Goal: Find specific page/section: Find specific page/section

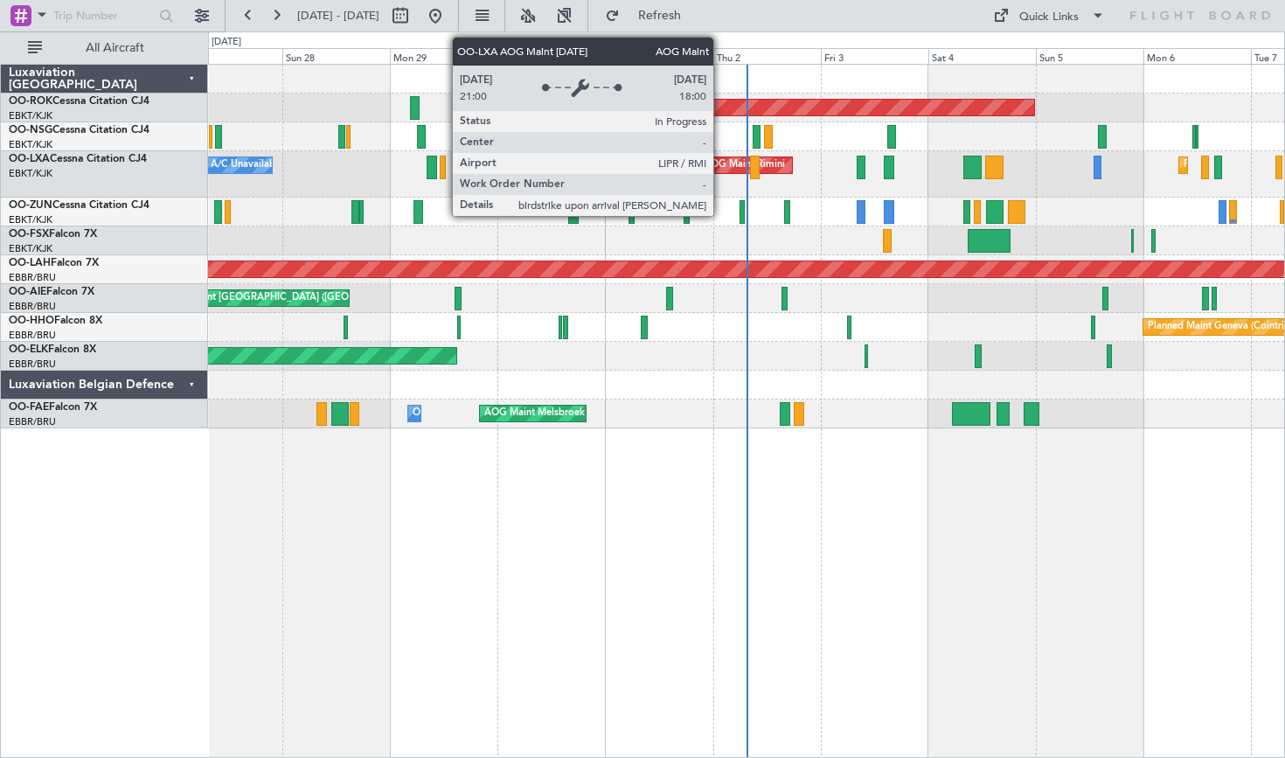
click at [721, 167] on div "AOG Maint Rimini" at bounding box center [744, 165] width 81 height 26
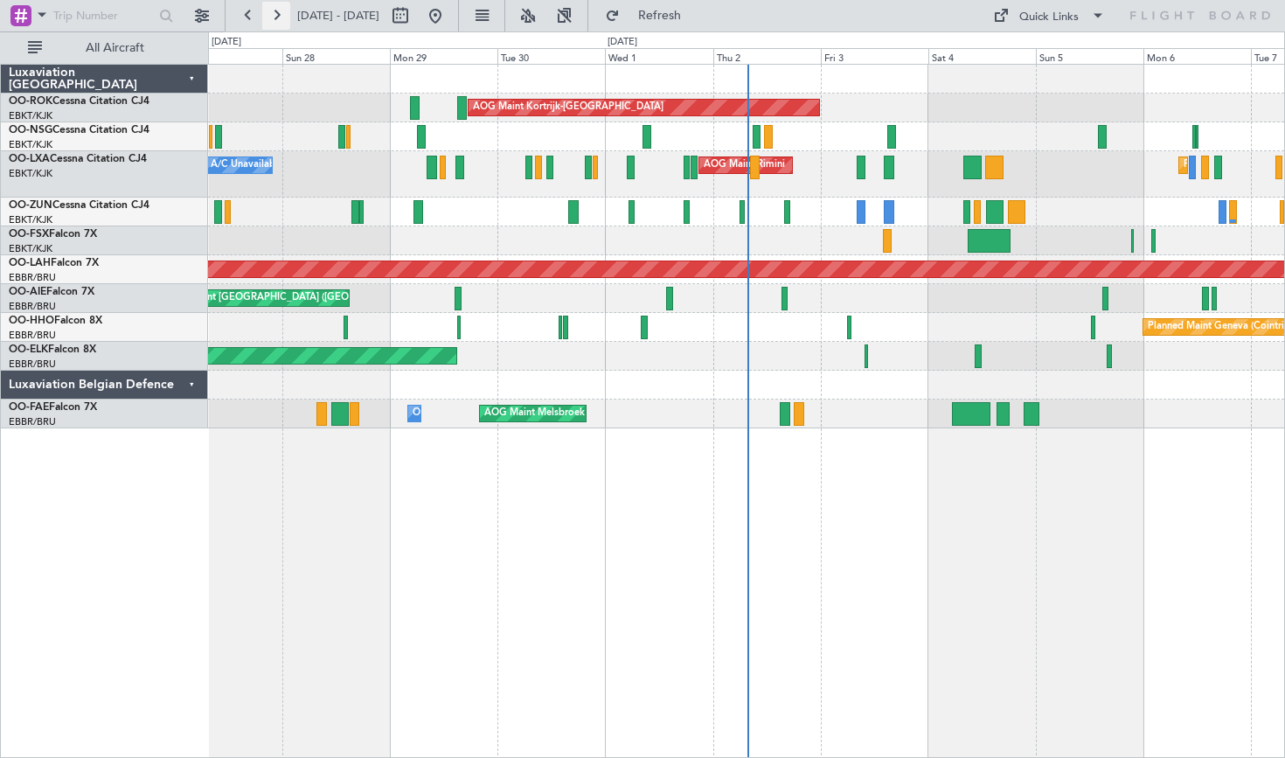
click at [269, 28] on button at bounding box center [276, 16] width 28 height 28
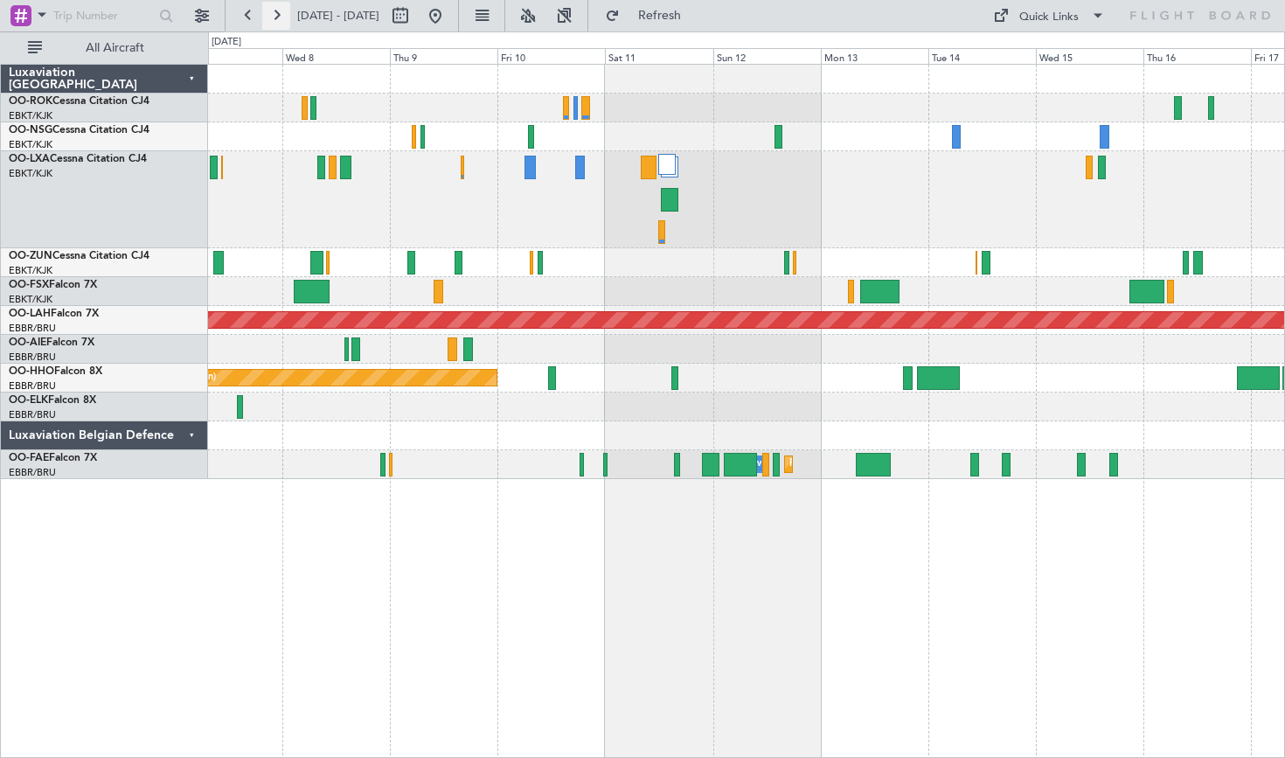
click at [270, 21] on button at bounding box center [276, 16] width 28 height 28
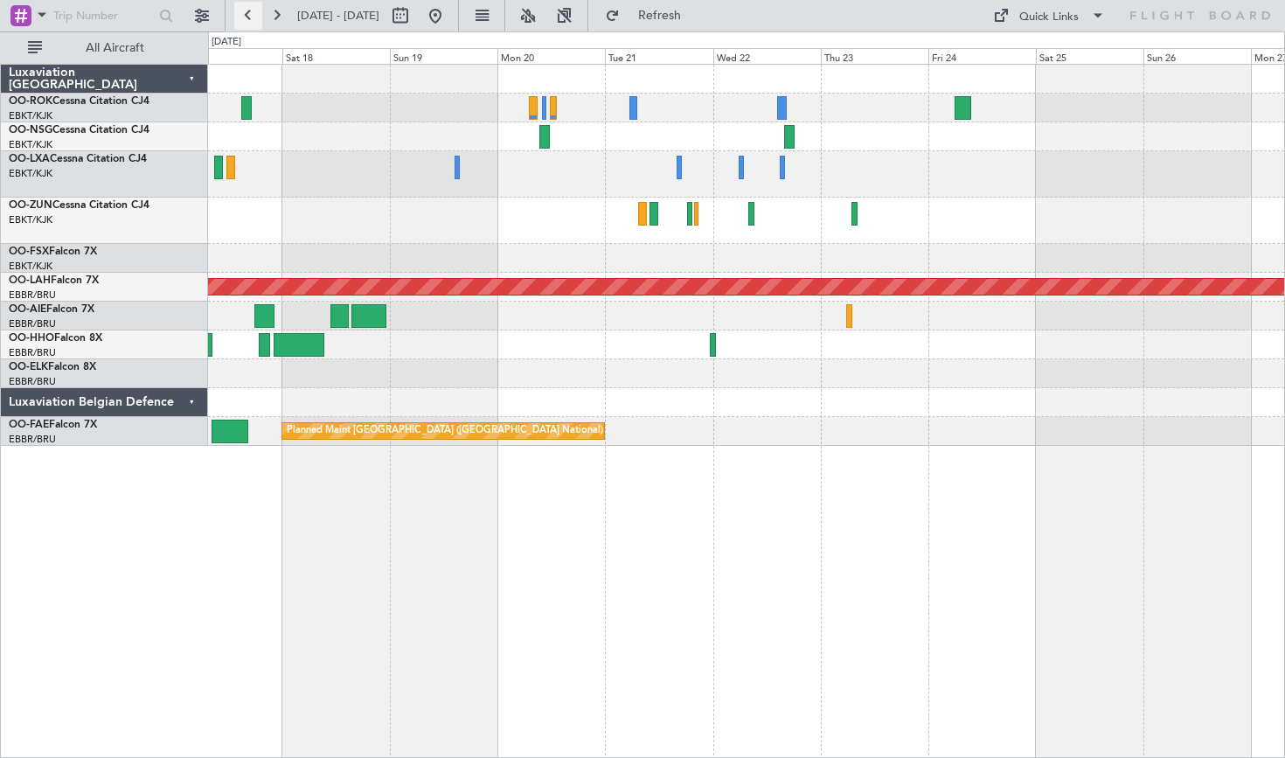
click at [247, 17] on button at bounding box center [248, 16] width 28 height 28
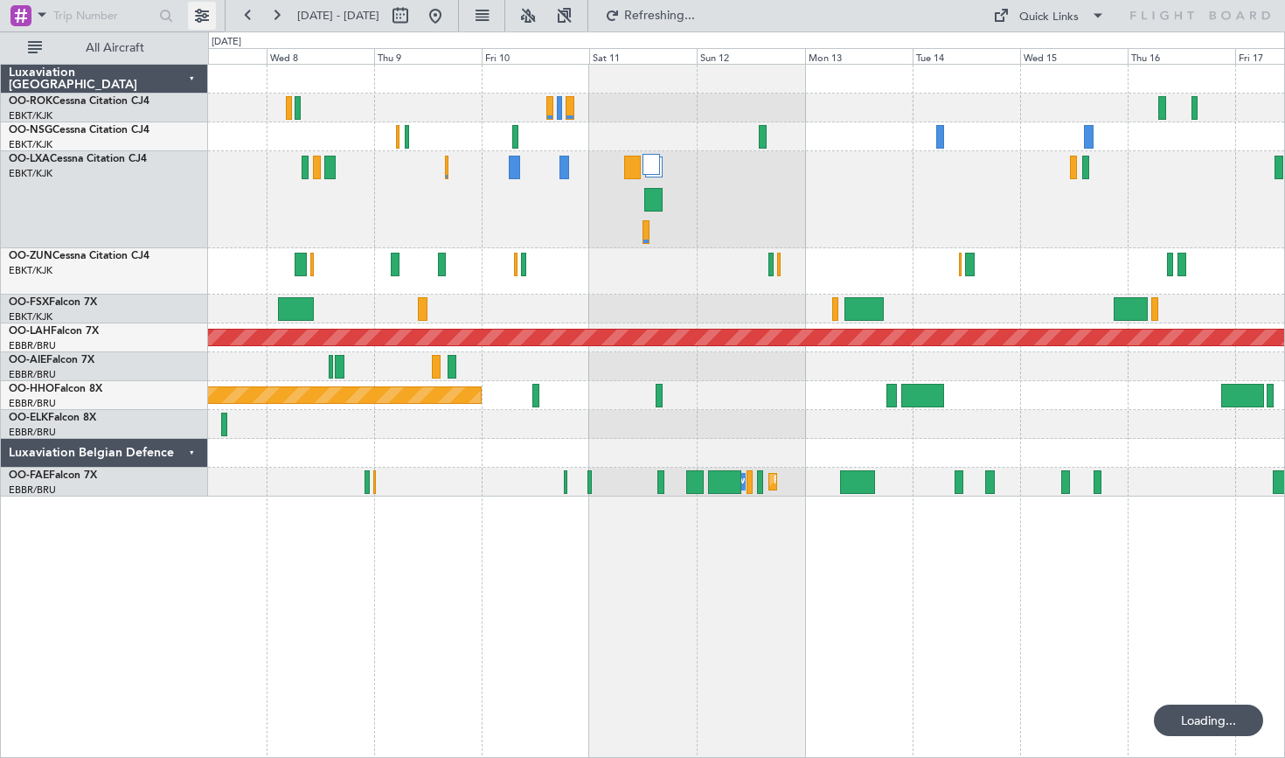
click at [191, 17] on button at bounding box center [202, 16] width 28 height 28
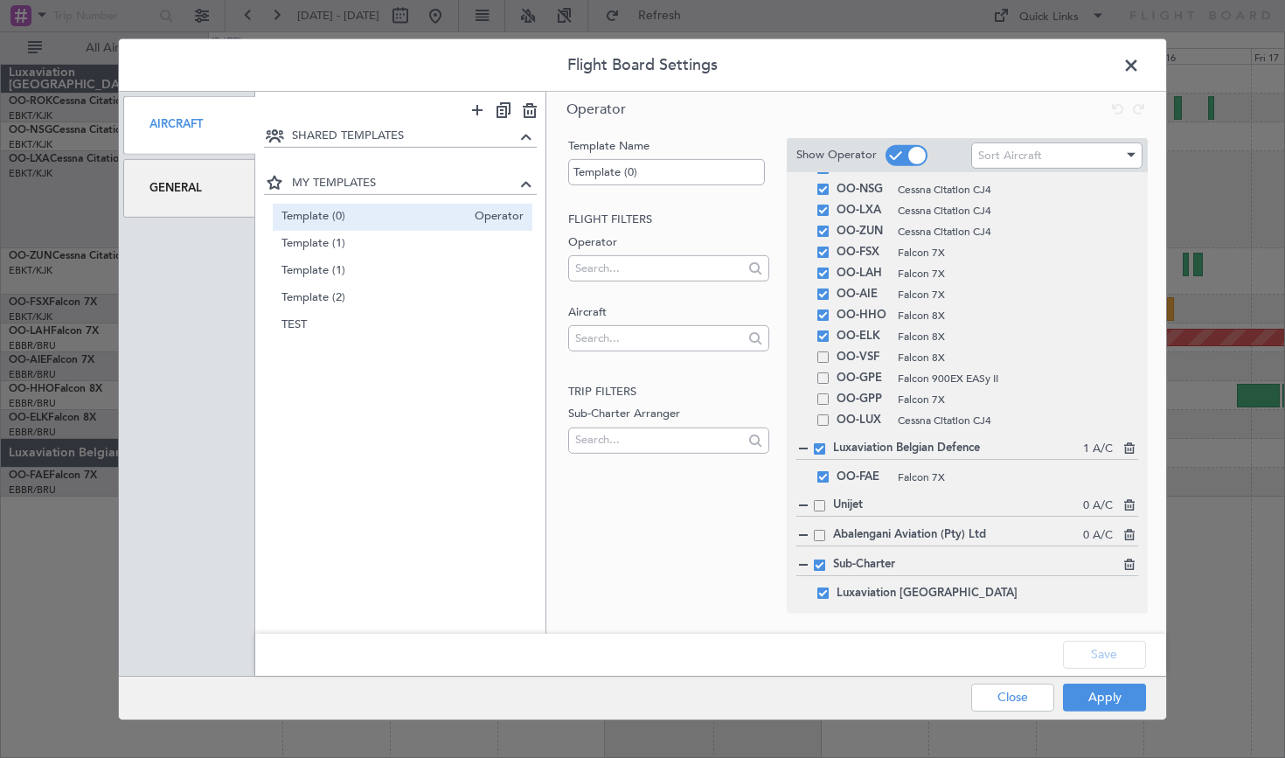
scroll to position [51, 0]
click at [822, 484] on div "OO-[PERSON_NAME] 7X" at bounding box center [968, 476] width 342 height 21
click at [827, 484] on div "OO-[PERSON_NAME] 7X" at bounding box center [968, 476] width 342 height 21
click at [825, 477] on span at bounding box center [823, 475] width 11 height 11
click at [830, 470] on input "checkbox" at bounding box center [830, 470] width 0 height 0
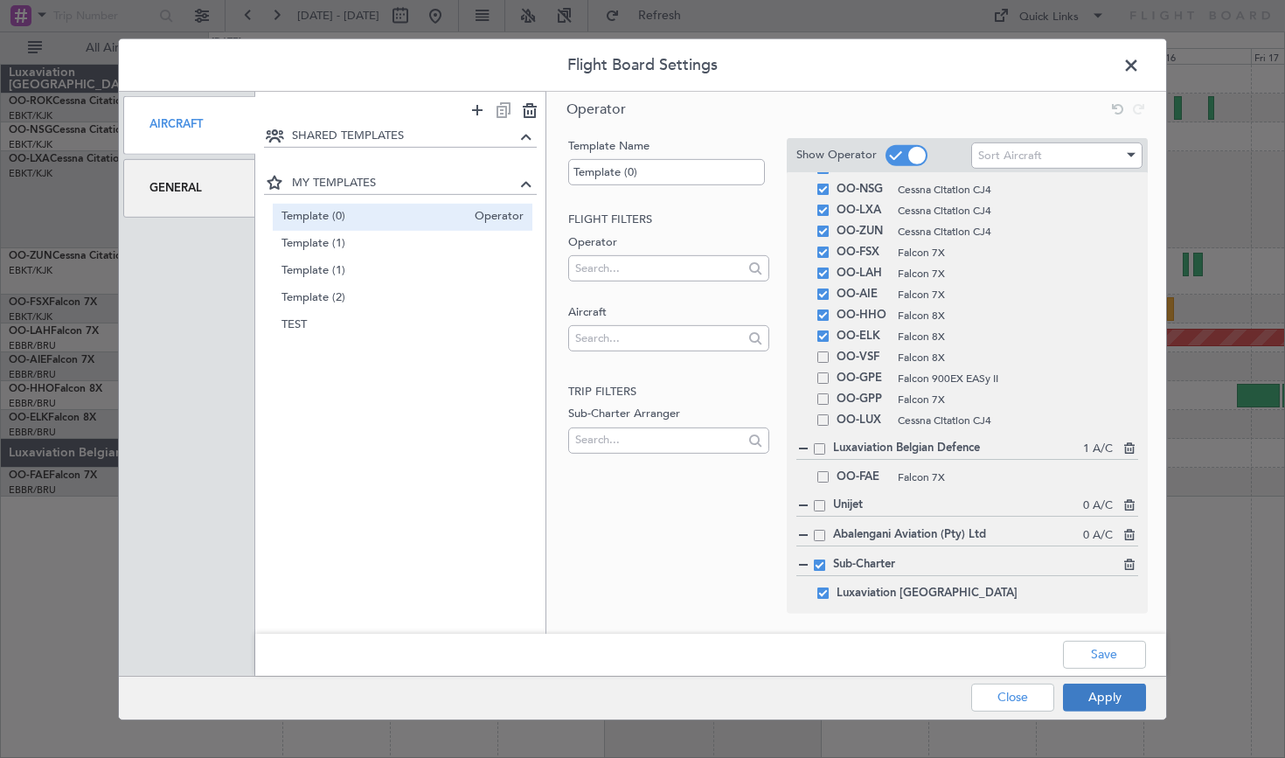
click at [1081, 706] on button "Apply" at bounding box center [1104, 698] width 83 height 28
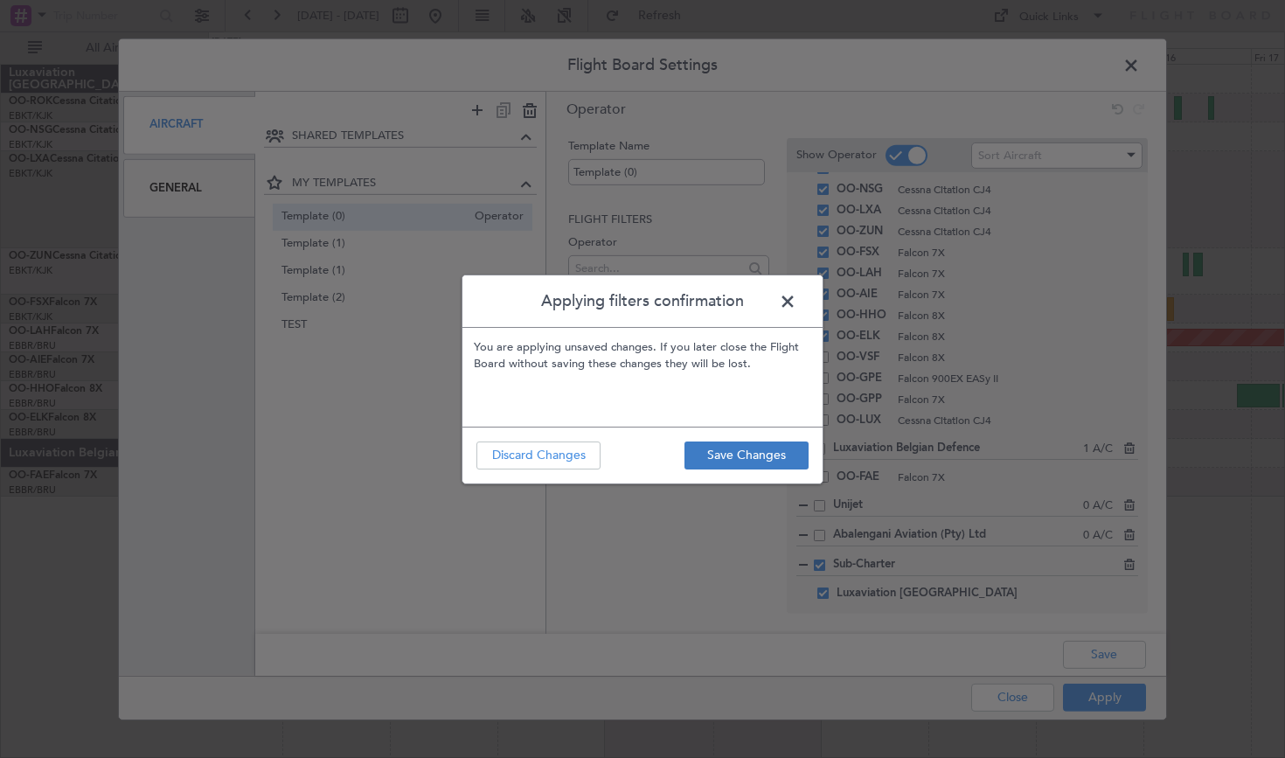
click at [697, 456] on button "Save Changes" at bounding box center [747, 456] width 124 height 28
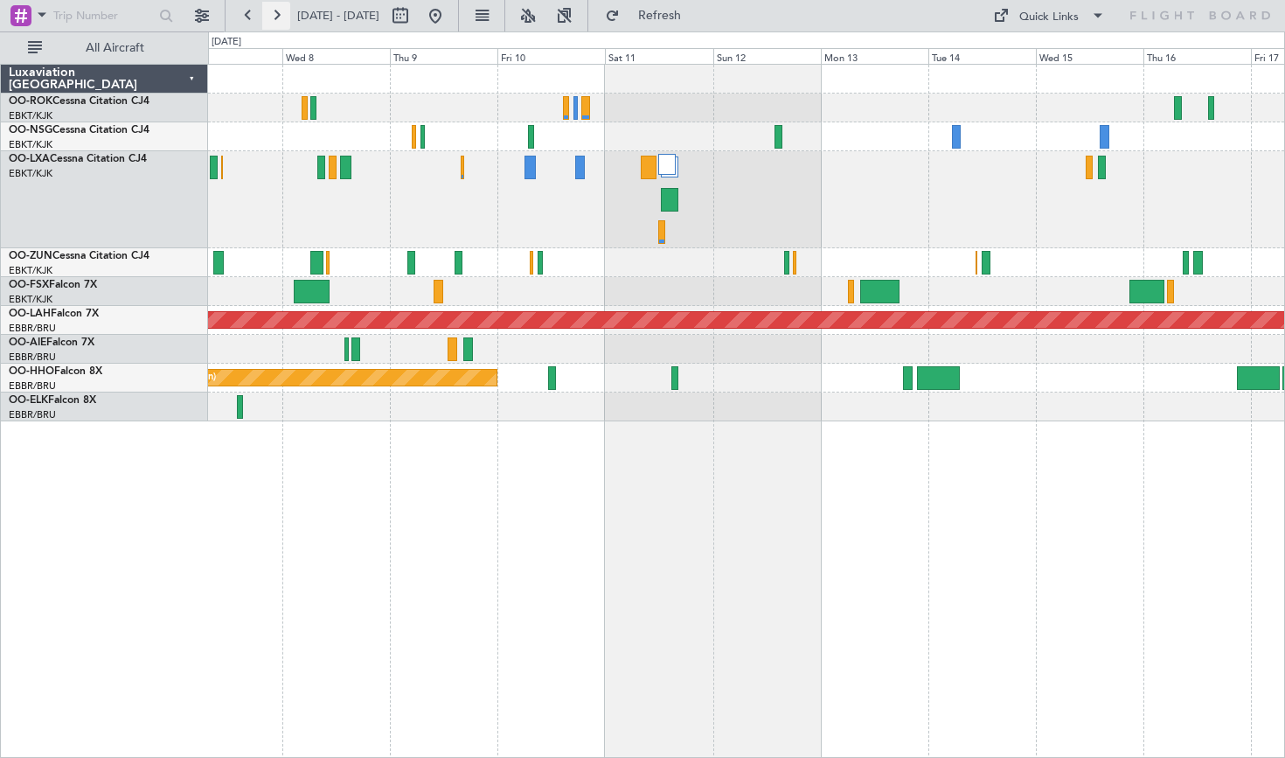
click at [271, 17] on button at bounding box center [276, 16] width 28 height 28
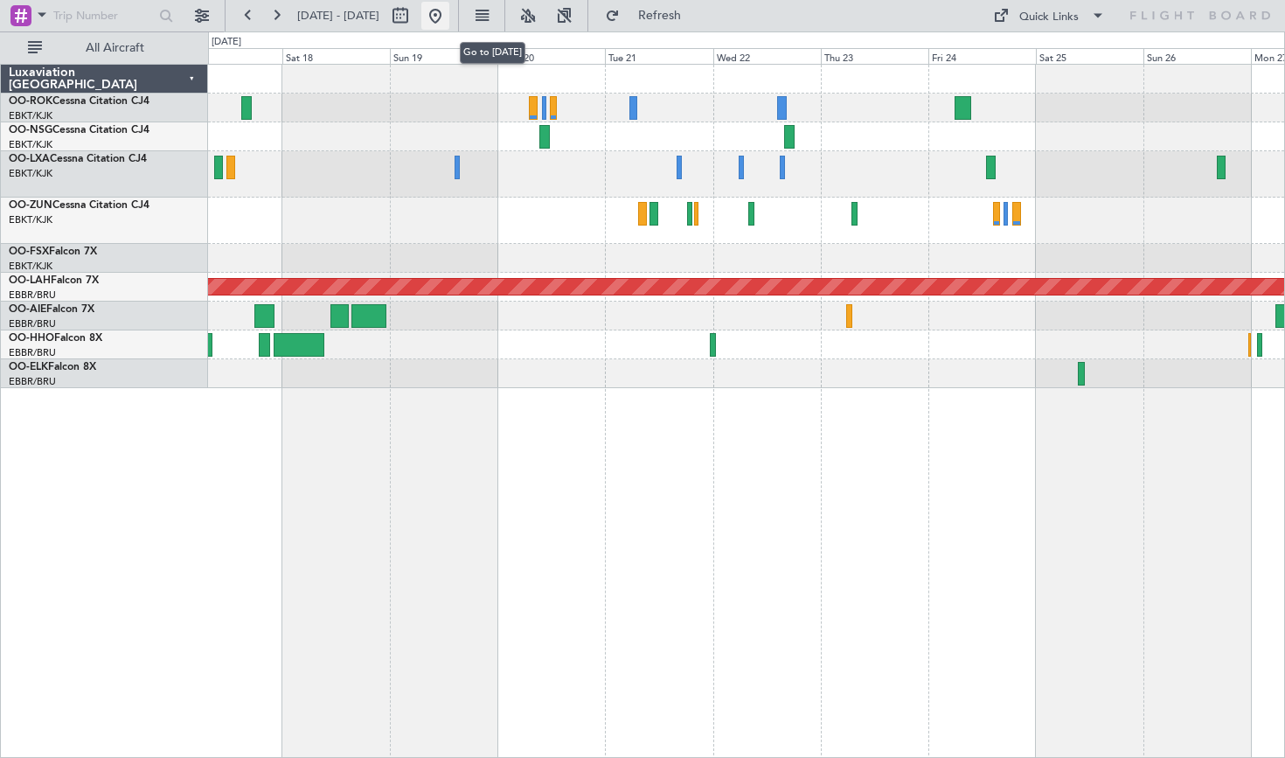
click at [449, 25] on button at bounding box center [435, 16] width 28 height 28
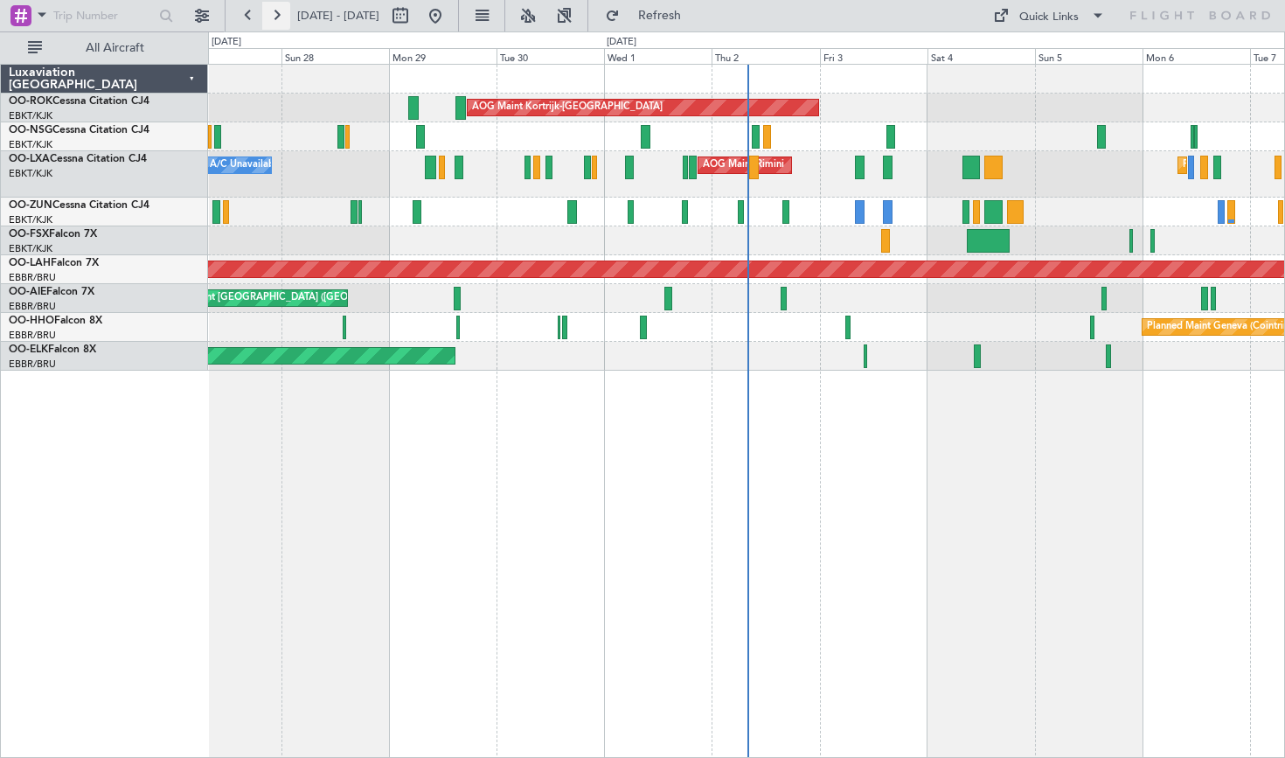
click at [276, 15] on button at bounding box center [276, 16] width 28 height 28
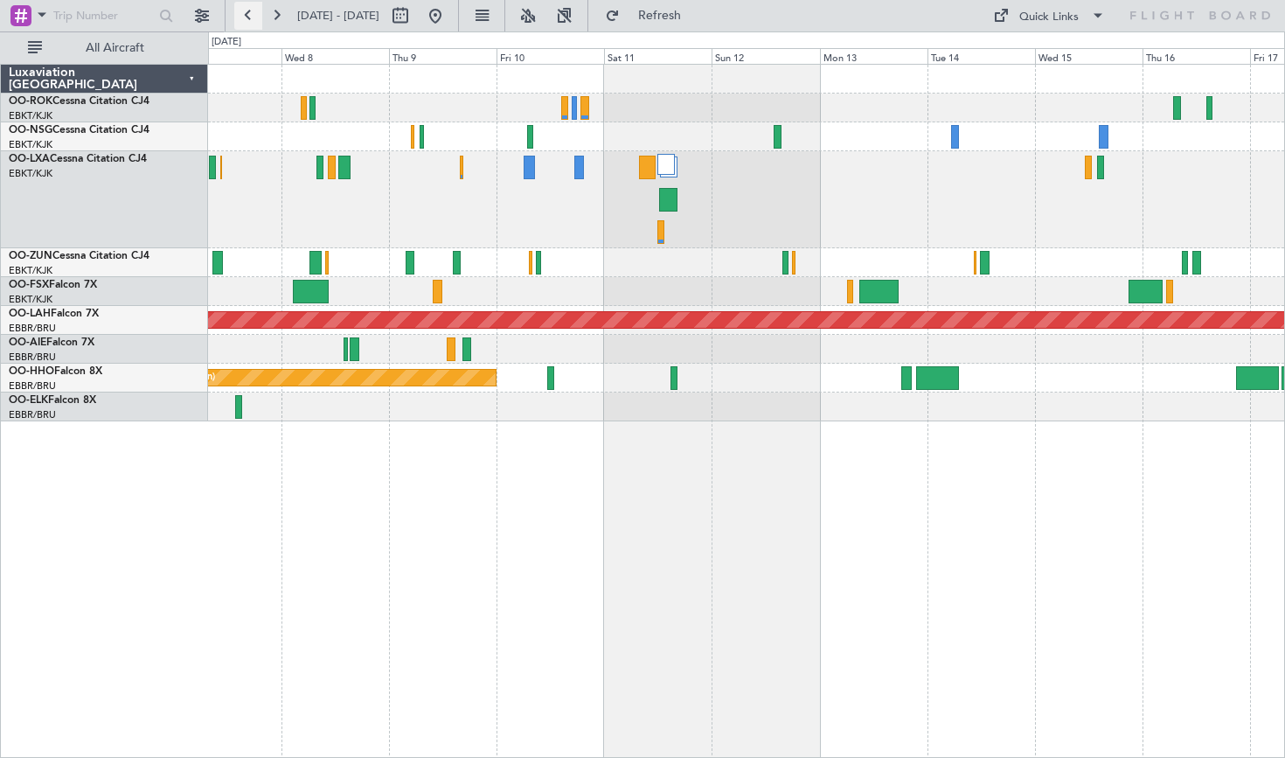
click at [245, 13] on button at bounding box center [248, 16] width 28 height 28
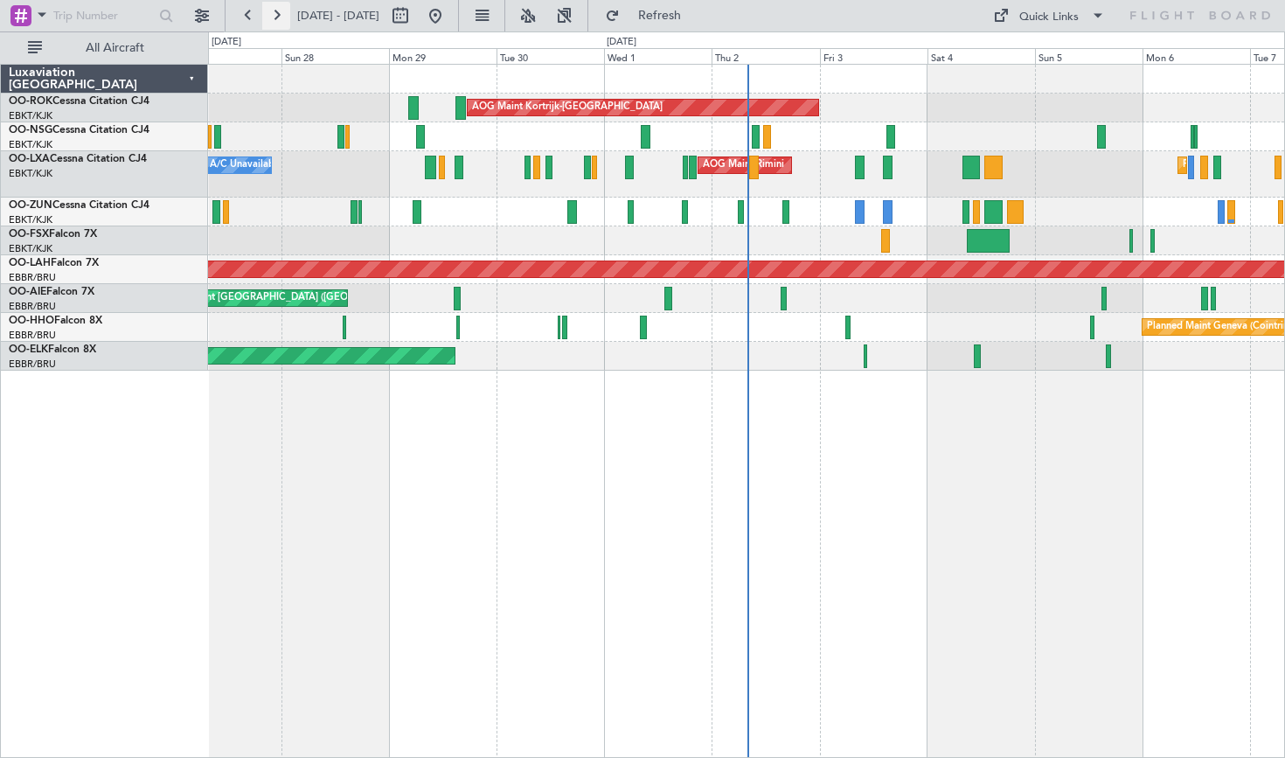
click at [284, 15] on button at bounding box center [276, 16] width 28 height 28
